Goal: Task Accomplishment & Management: Use online tool/utility

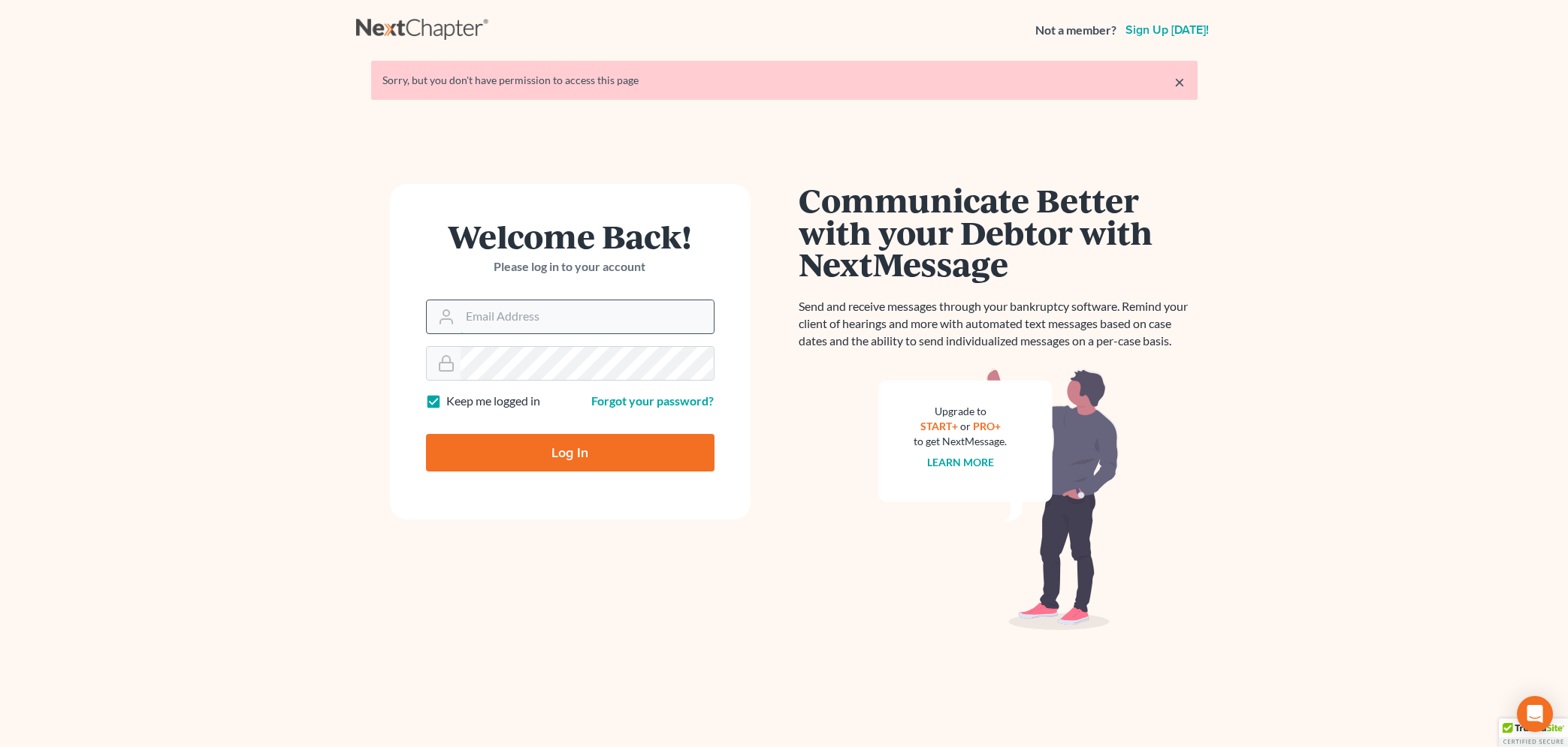
click at [476, 321] on input "Email Address" at bounding box center [588, 317] width 253 height 33
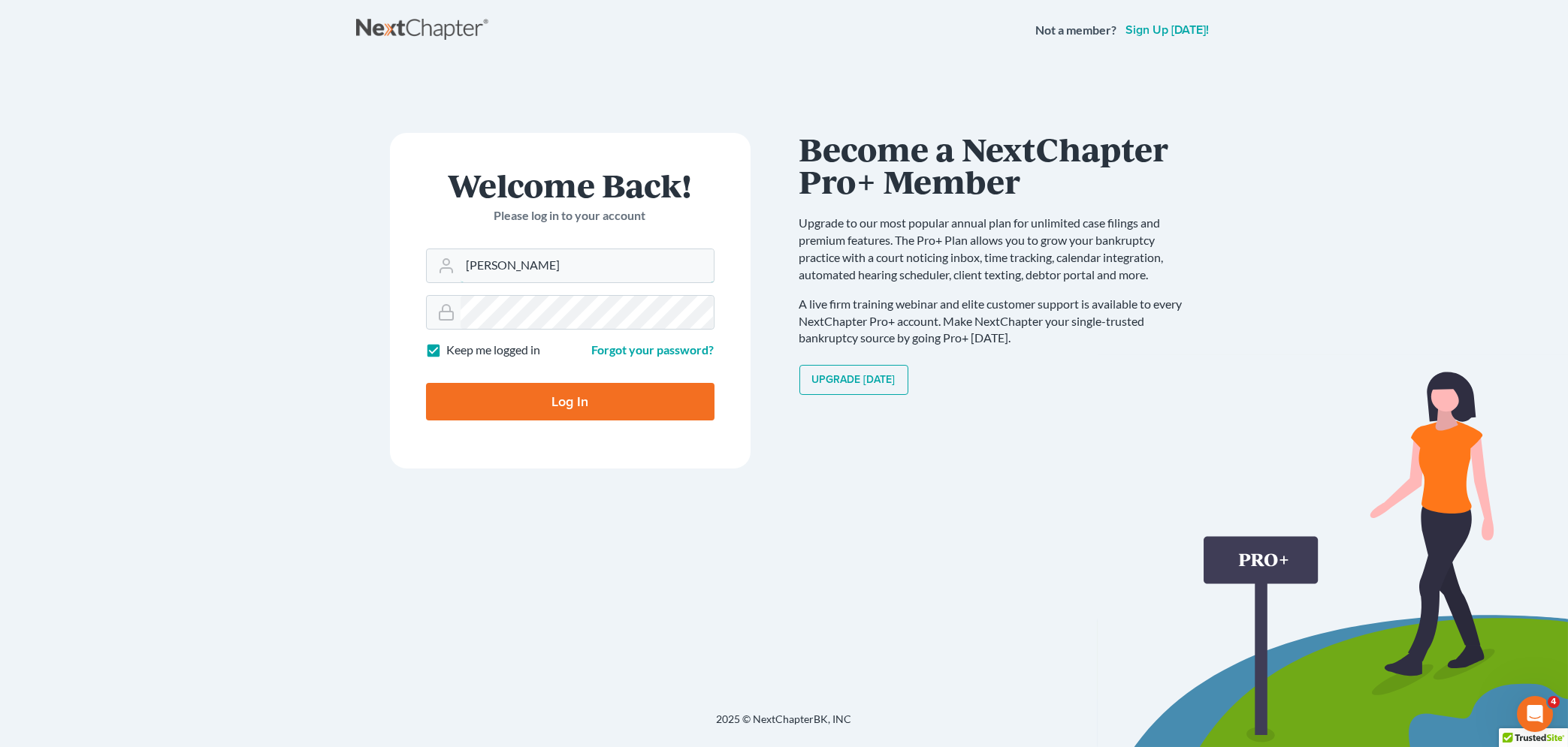
type input "LYNETTE"
click at [288, 364] on main "× Sorry, but you don't have permission to access this page Welcome Back! Please…" at bounding box center [784, 368] width 1568 height 616
drag, startPoint x: 539, startPoint y: 264, endPoint x: 368, endPoint y: 272, distance: 171.2
click at [461, 272] on input "LYNETTE" at bounding box center [588, 266] width 253 height 33
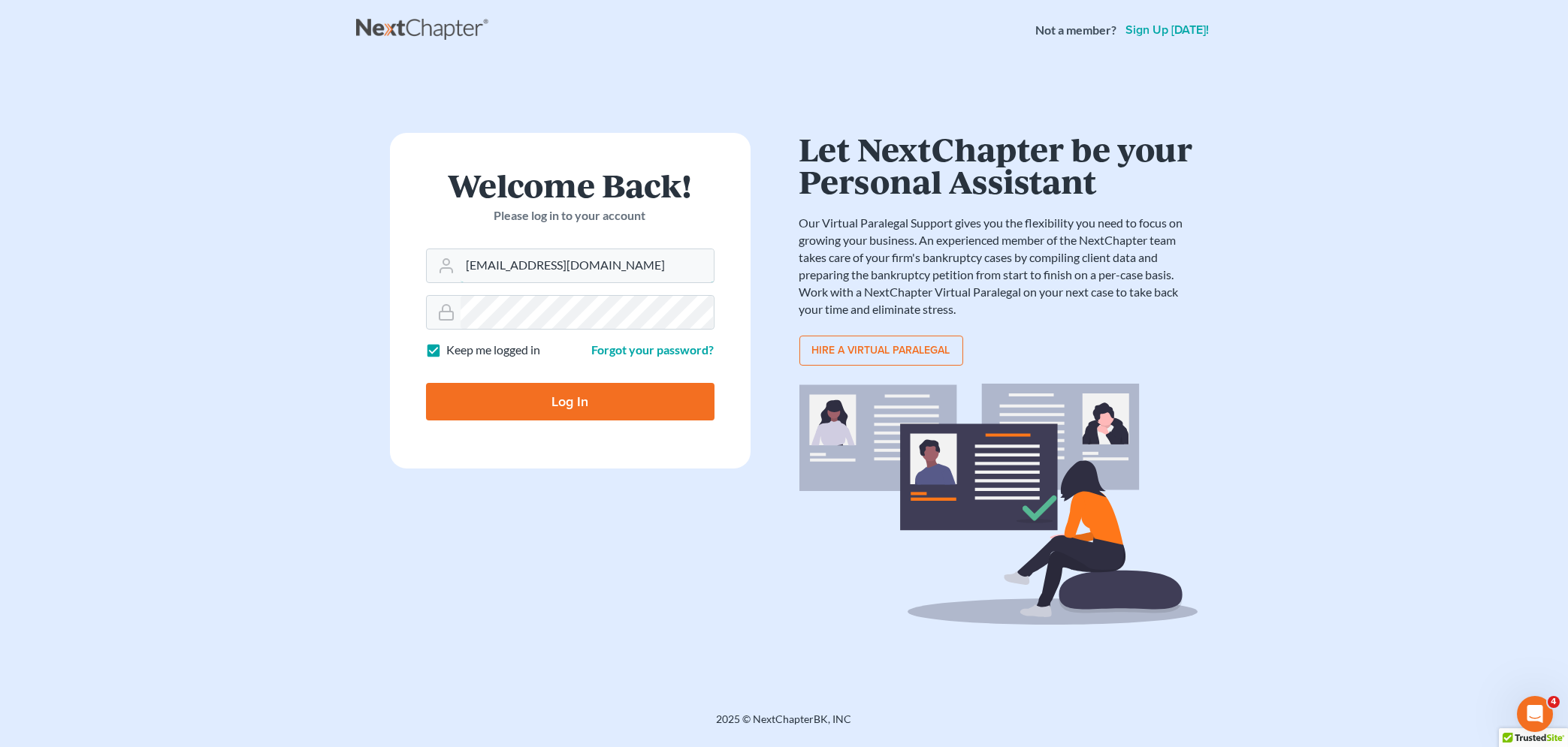
type input "lynettem@4bankruptcy.com"
click at [508, 400] on input "Log In" at bounding box center [570, 401] width 288 height 38
type input "Thinking..."
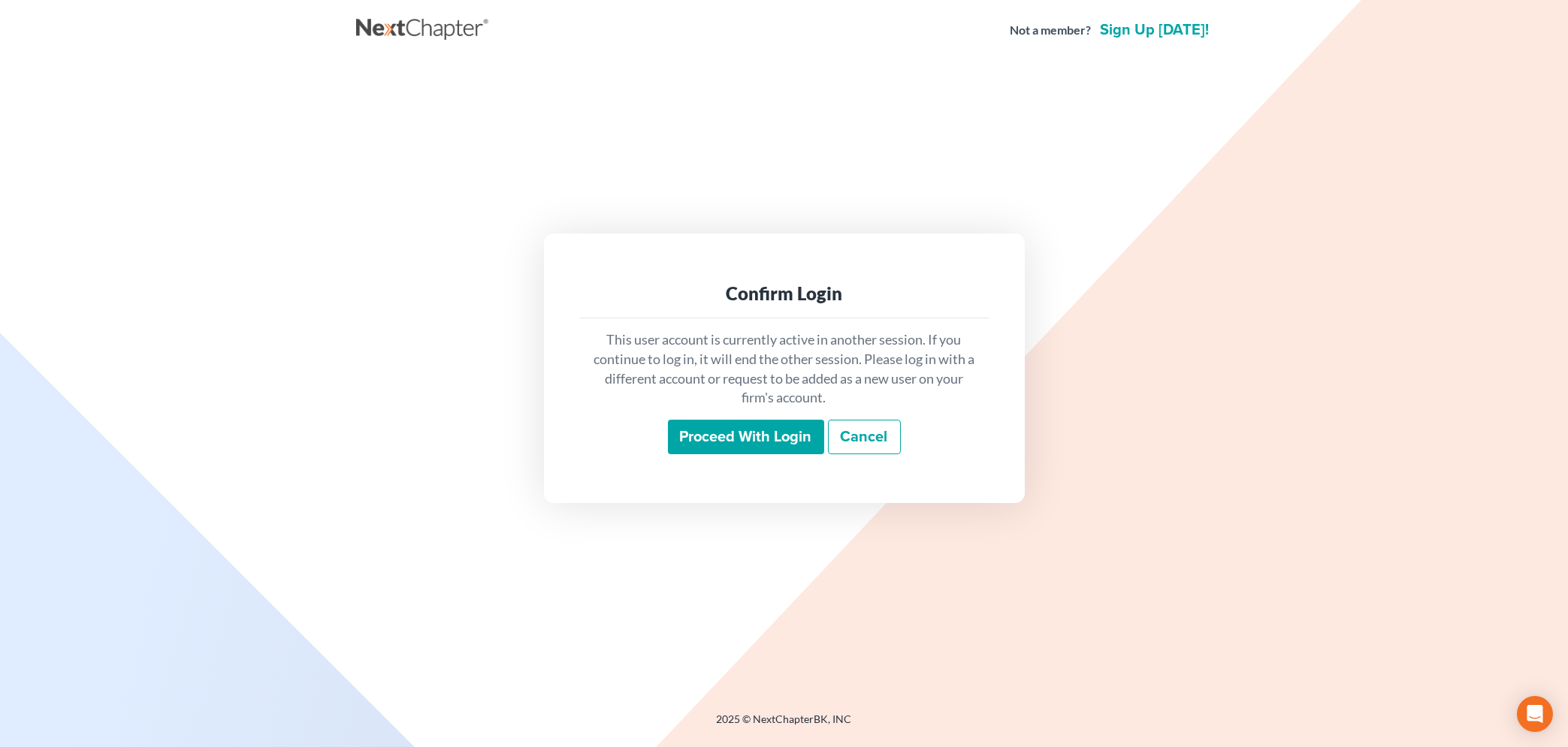
click at [728, 439] on input "Proceed with login" at bounding box center [746, 437] width 156 height 35
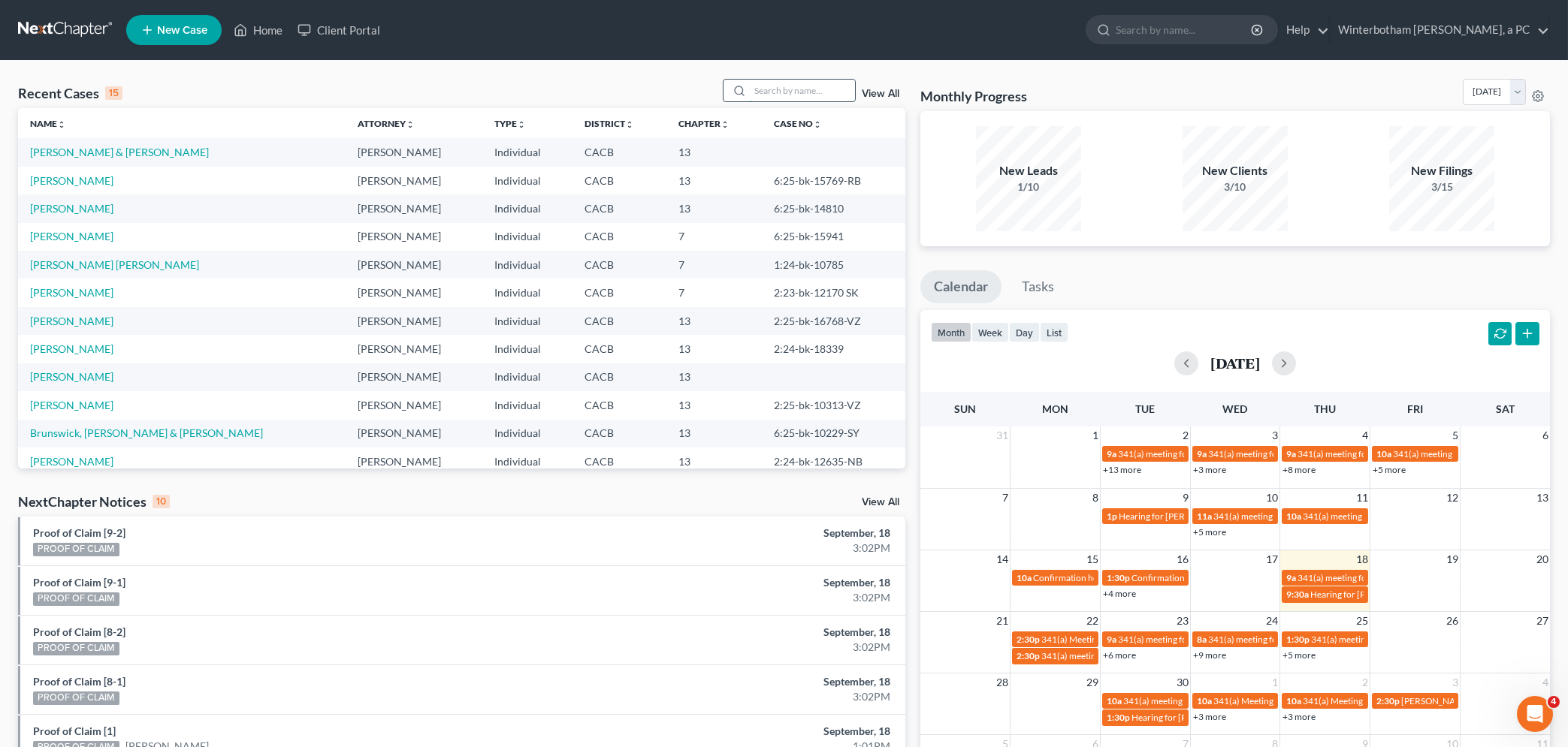
click at [750, 92] on input "search" at bounding box center [802, 90] width 105 height 22
click at [79, 154] on link "[PERSON_NAME] & [PERSON_NAME]" at bounding box center [119, 152] width 179 height 13
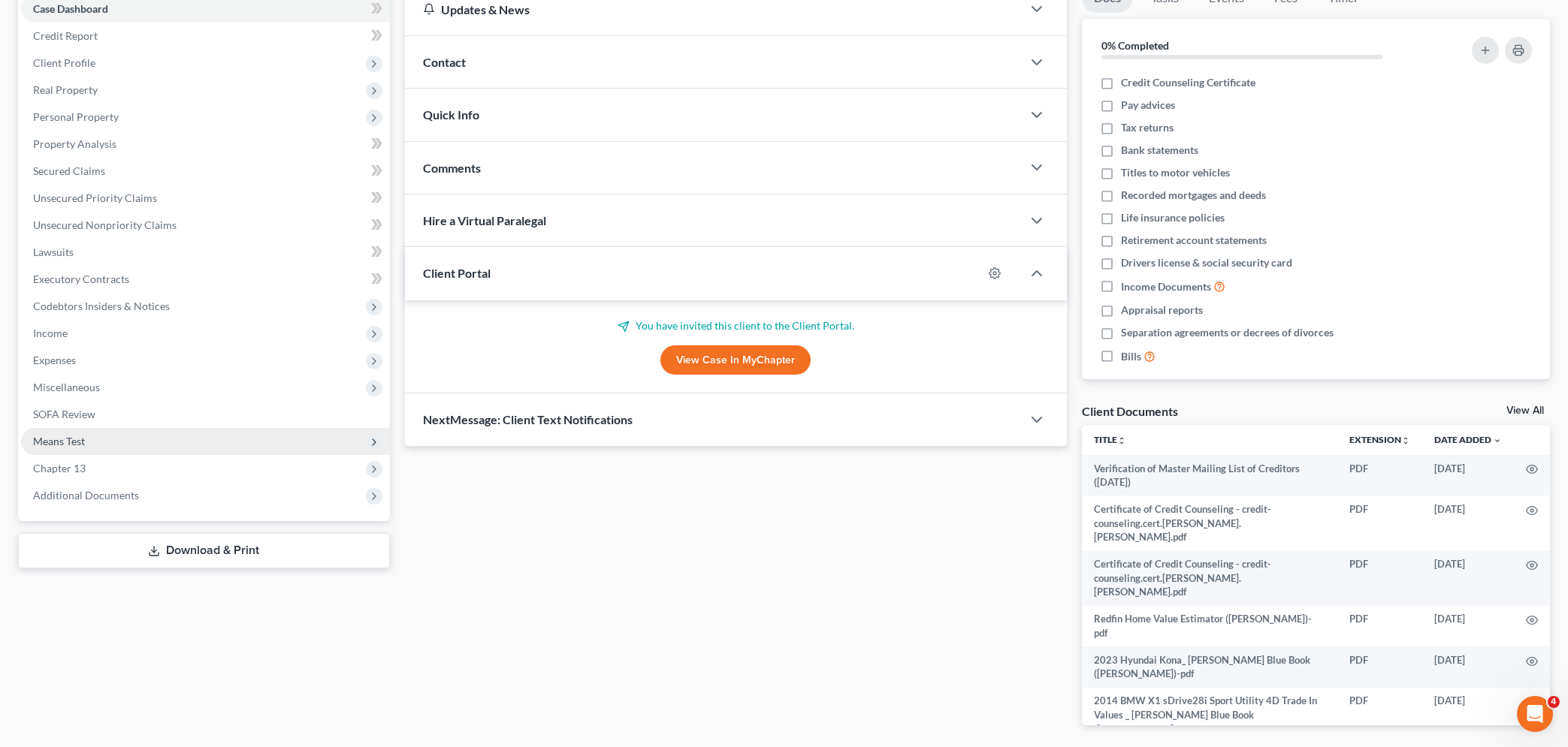
scroll to position [218, 0]
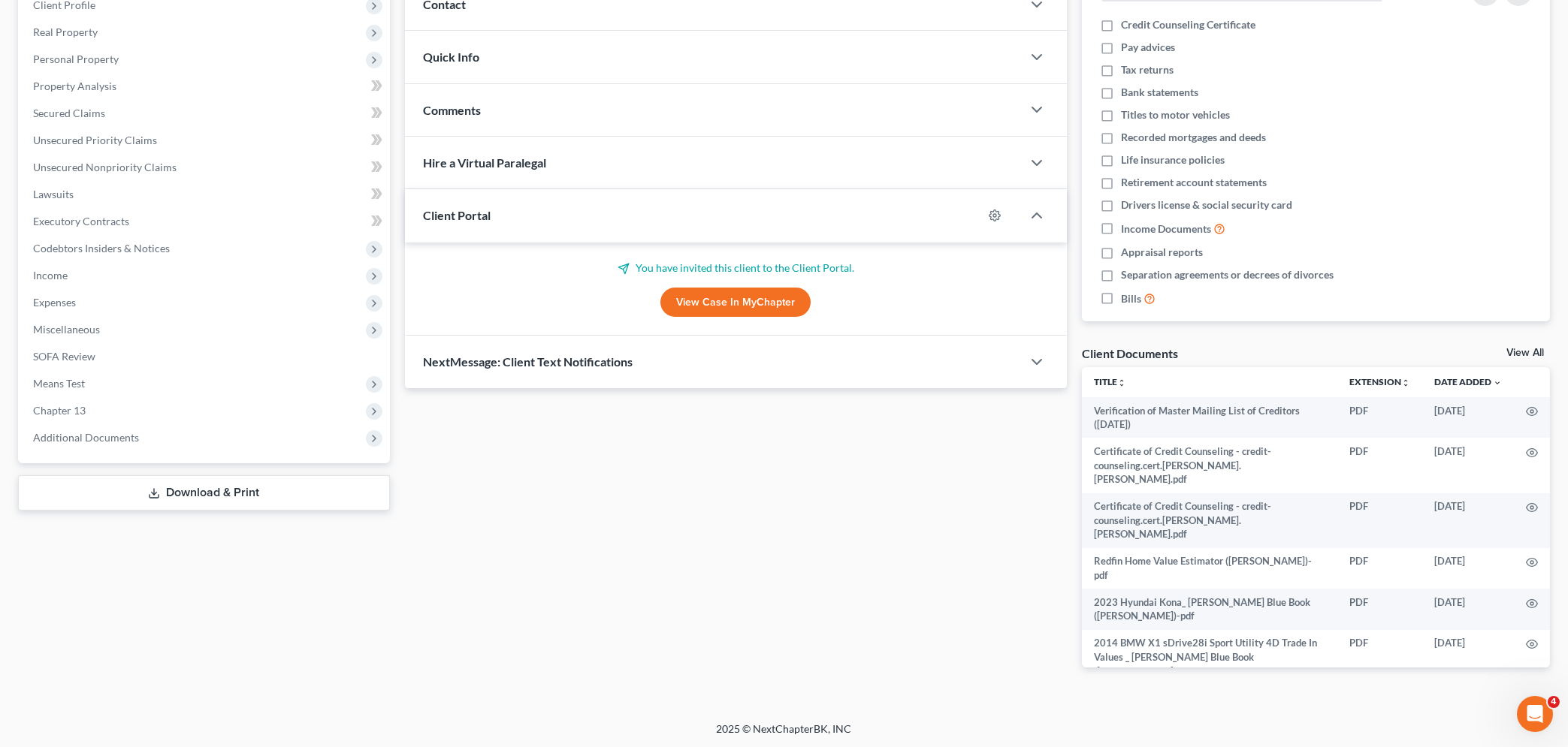
drag, startPoint x: 267, startPoint y: 602, endPoint x: 278, endPoint y: 590, distance: 16.3
click at [269, 600] on div "Case Dashboard Payments Invoices Payments Payments Credit Report Client Profile" at bounding box center [203, 309] width 387 height 766
click at [559, 504] on div "Updates & News × [US_STATE] [GEOGRAPHIC_DATA] Notes: Take a look at NextChapter…" at bounding box center [735, 309] width 677 height 766
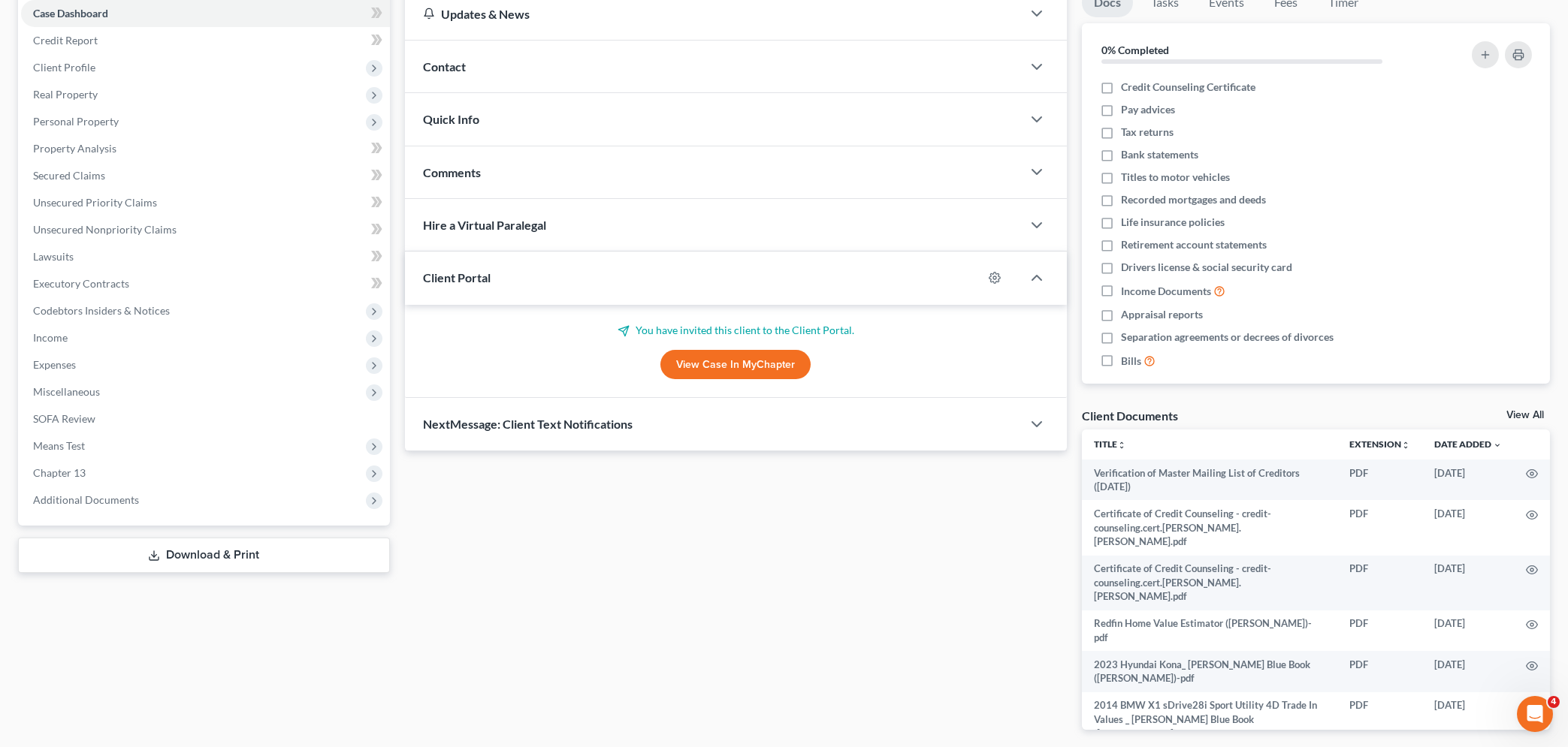
scroll to position [138, 0]
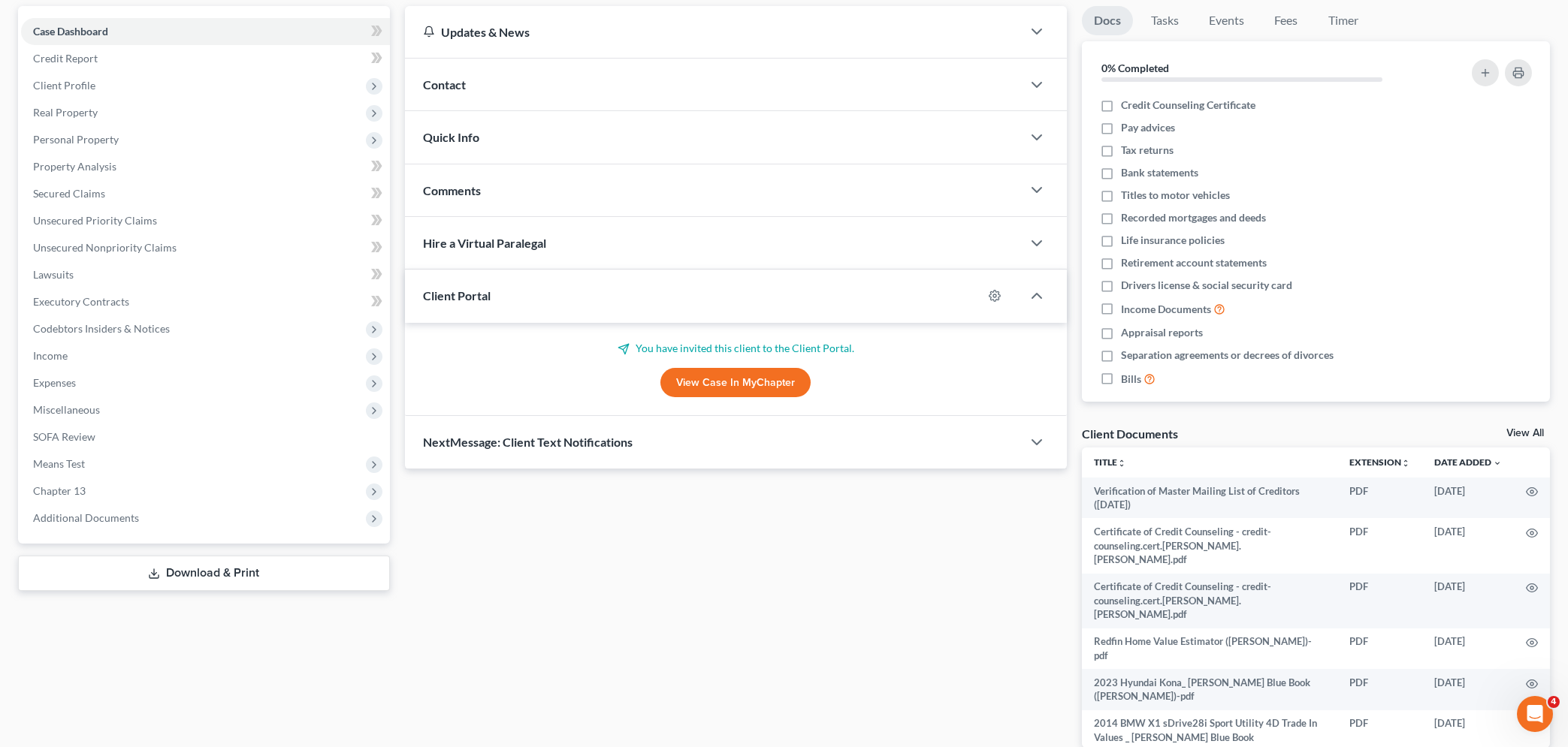
drag, startPoint x: 641, startPoint y: 525, endPoint x: 664, endPoint y: 566, distance: 47.0
click at [654, 559] on div "Updates & News × [US_STATE] [GEOGRAPHIC_DATA] Notes: Take a look at NextChapter…" at bounding box center [735, 389] width 677 height 766
click at [716, 559] on div "Updates & News × [US_STATE] [GEOGRAPHIC_DATA] Notes: Take a look at NextChapter…" at bounding box center [735, 389] width 677 height 766
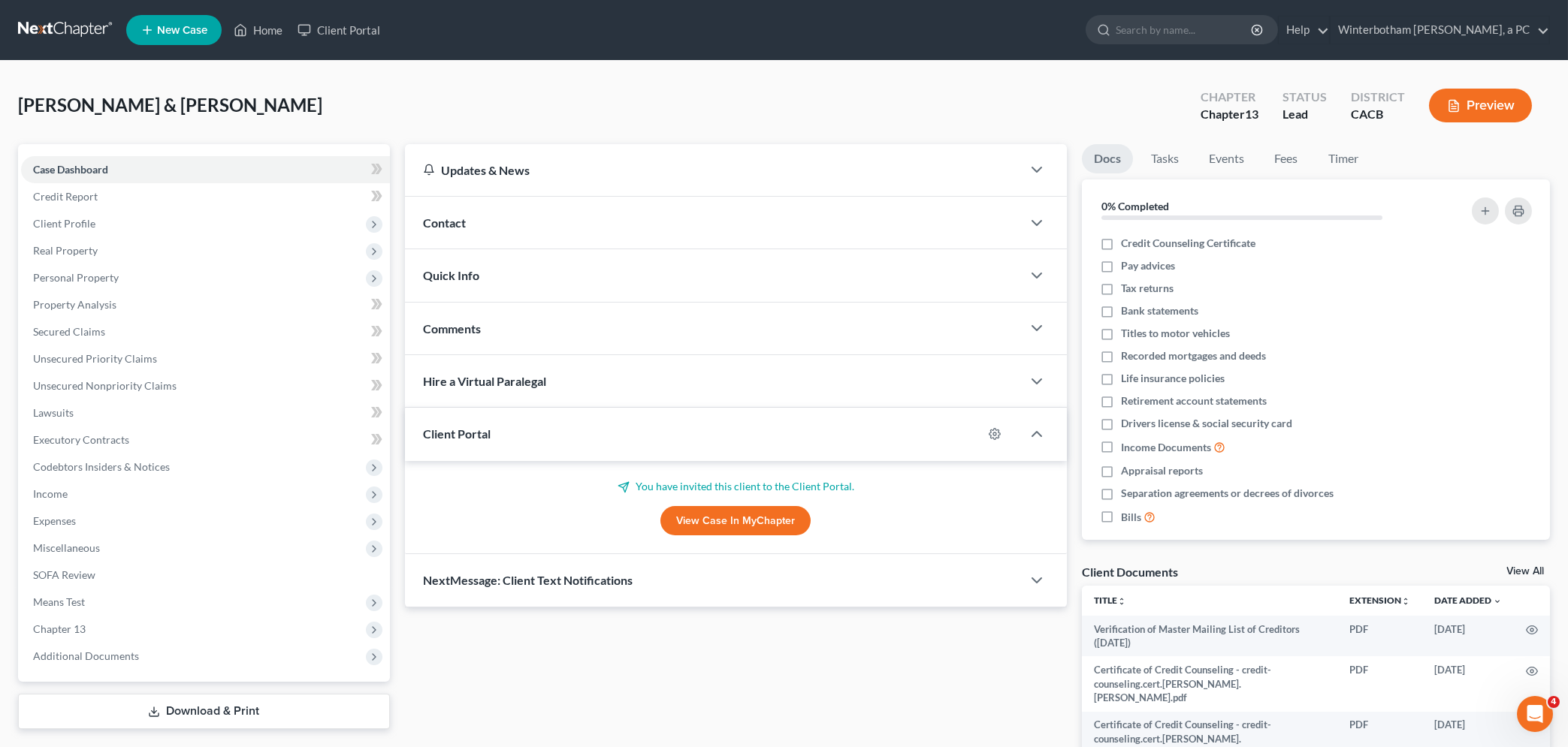
scroll to position [218, 0]
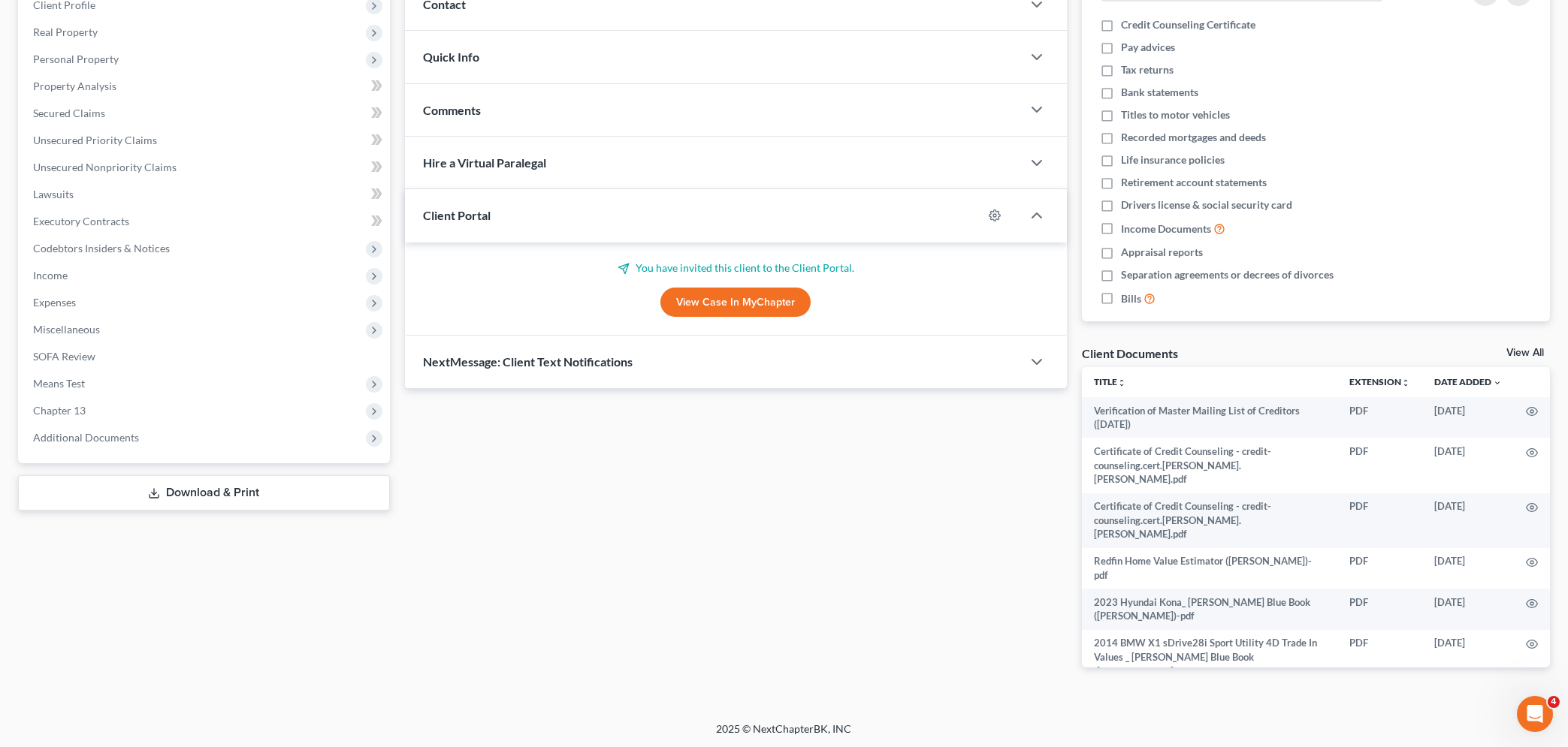
click at [145, 605] on div "Case Dashboard Payments Invoices Payments Payments Credit Report Client Profile" at bounding box center [203, 309] width 387 height 766
click at [629, 566] on div "Updates & News × [US_STATE] [GEOGRAPHIC_DATA] Notes: Take a look at NextChapter…" at bounding box center [735, 309] width 677 height 766
click at [667, 556] on div "Updates & News × [US_STATE] [GEOGRAPHIC_DATA] Notes: Take a look at NextChapter…" at bounding box center [735, 309] width 677 height 766
click at [558, 530] on div "Updates & News × [US_STATE] [GEOGRAPHIC_DATA] Notes: Take a look at NextChapter…" at bounding box center [735, 309] width 677 height 766
